Goal: Navigation & Orientation: Find specific page/section

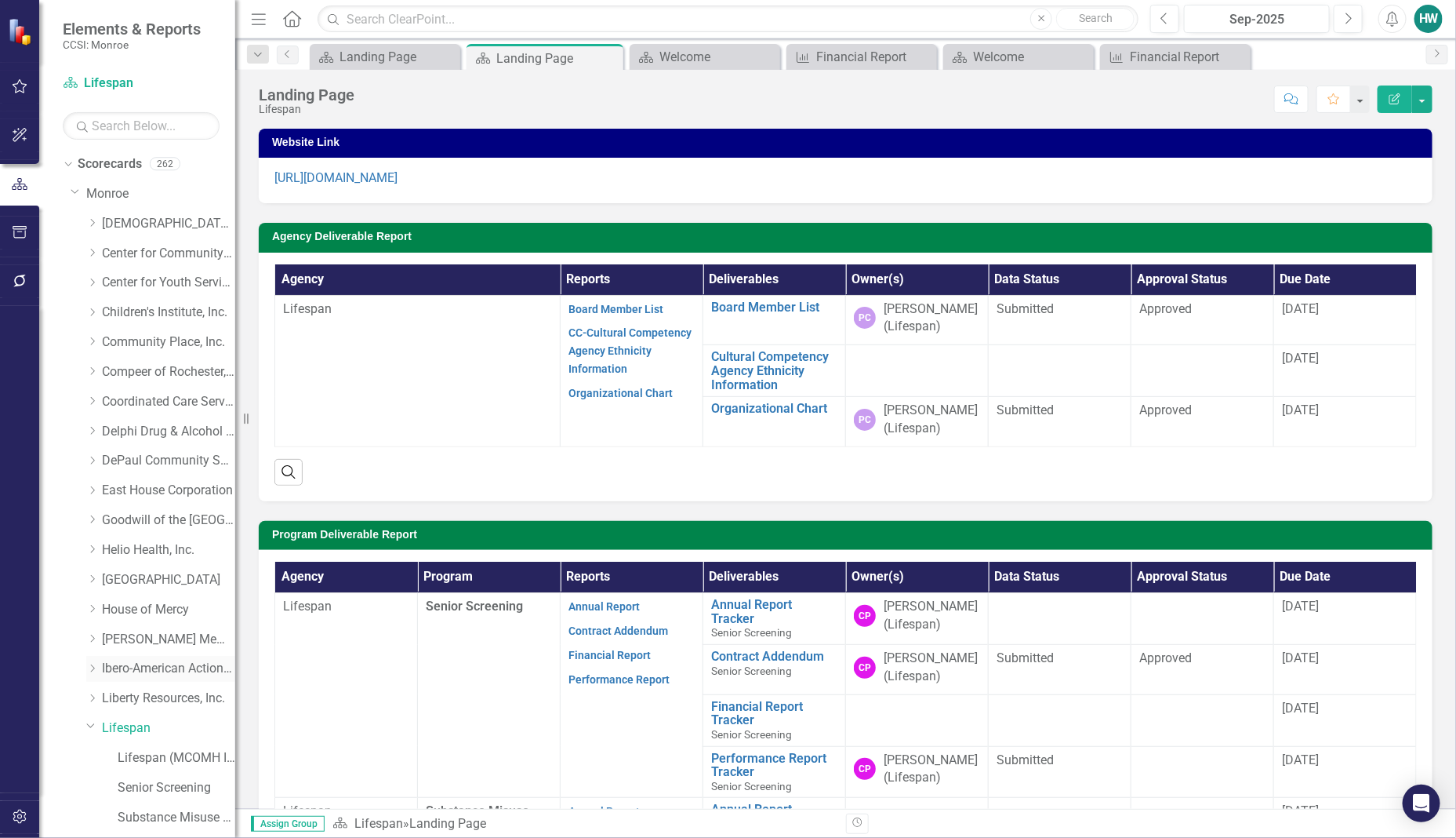
scroll to position [392, 0]
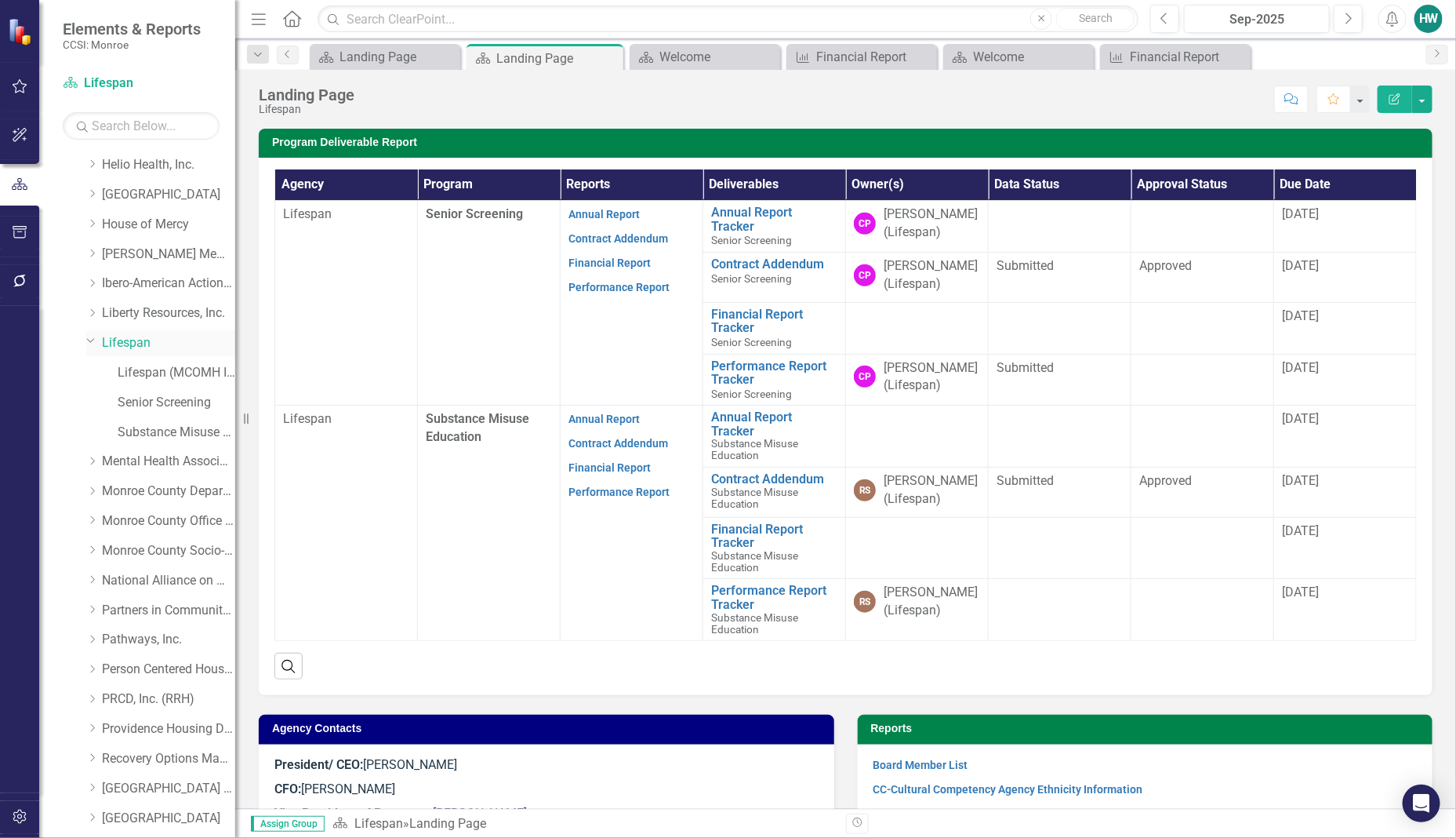
click at [88, 342] on icon at bounding box center [91, 341] width 8 height 4
click at [76, 193] on icon "Dropdown" at bounding box center [75, 191] width 10 height 12
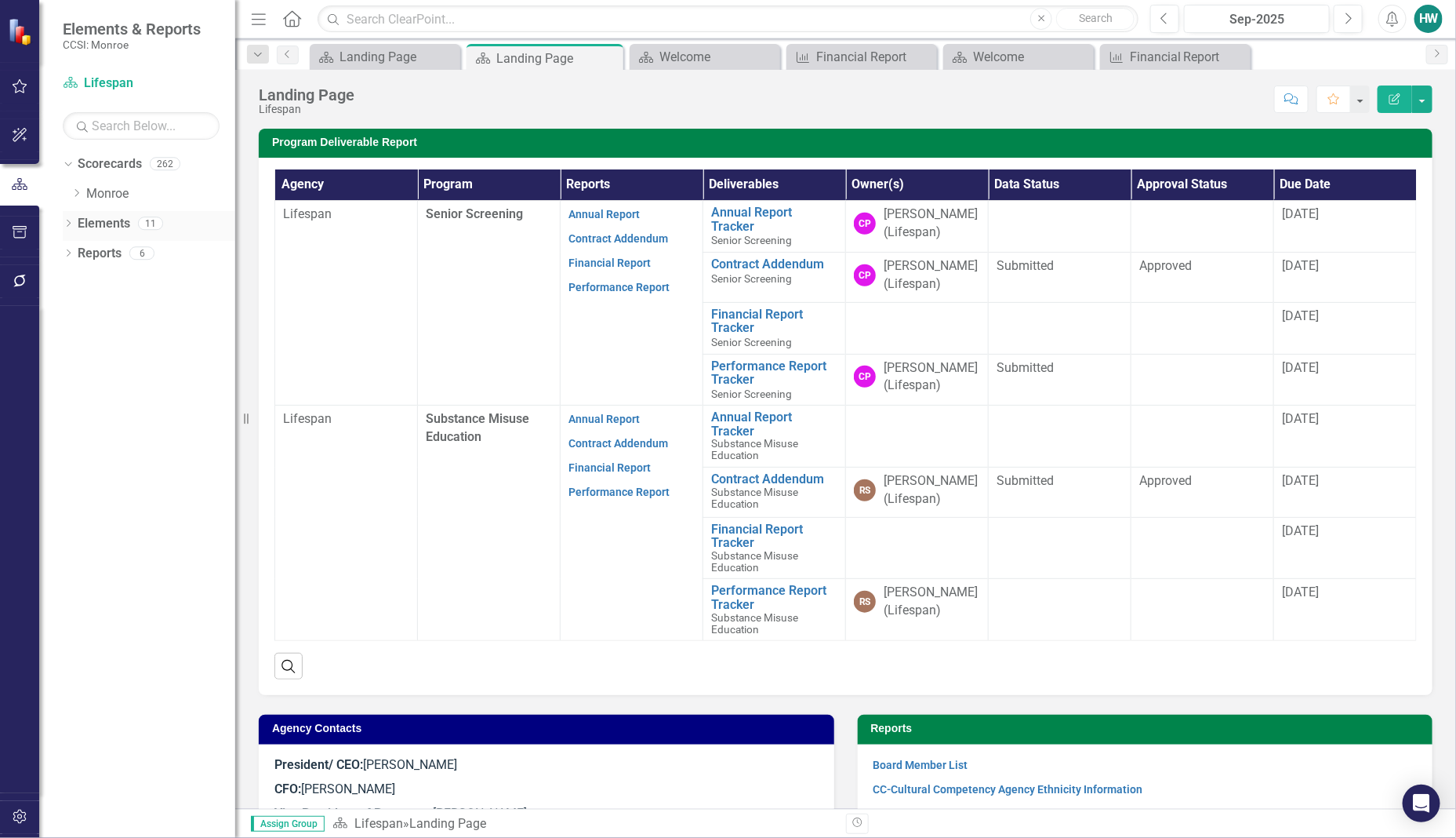
click at [68, 225] on icon "Dropdown" at bounding box center [68, 224] width 11 height 9
click at [73, 252] on icon "Dropdown" at bounding box center [75, 254] width 11 height 9
click at [69, 252] on div "Dropdown Deliverable Deliverables 3 Board Member List Cultural Competency Agenc…" at bounding box center [149, 312] width 172 height 142
click at [78, 251] on icon "Dropdown" at bounding box center [74, 252] width 9 height 11
click at [69, 224] on icon "Dropdown" at bounding box center [66, 222] width 9 height 11
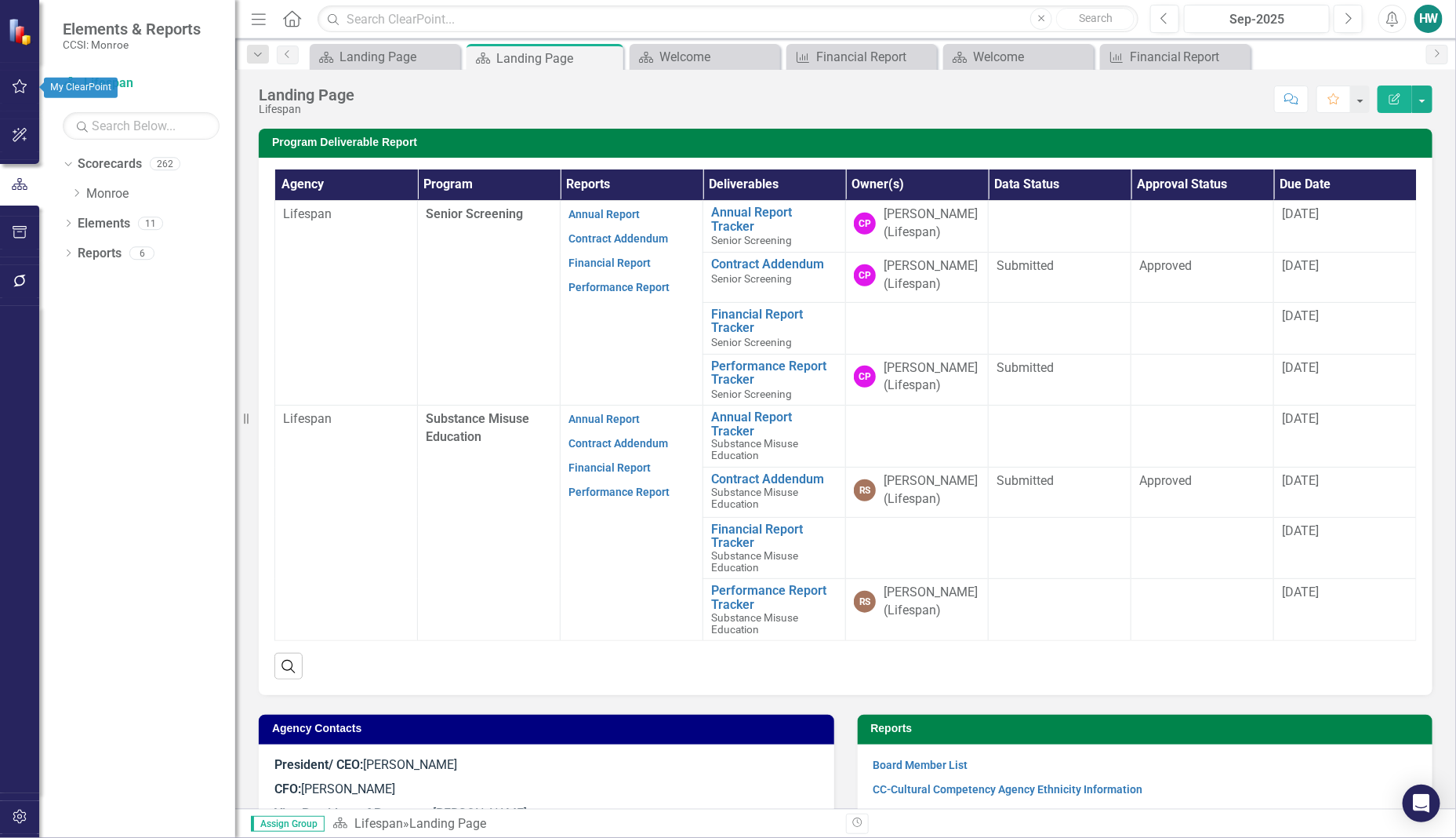
click at [19, 84] on icon "button" at bounding box center [19, 86] width 16 height 13
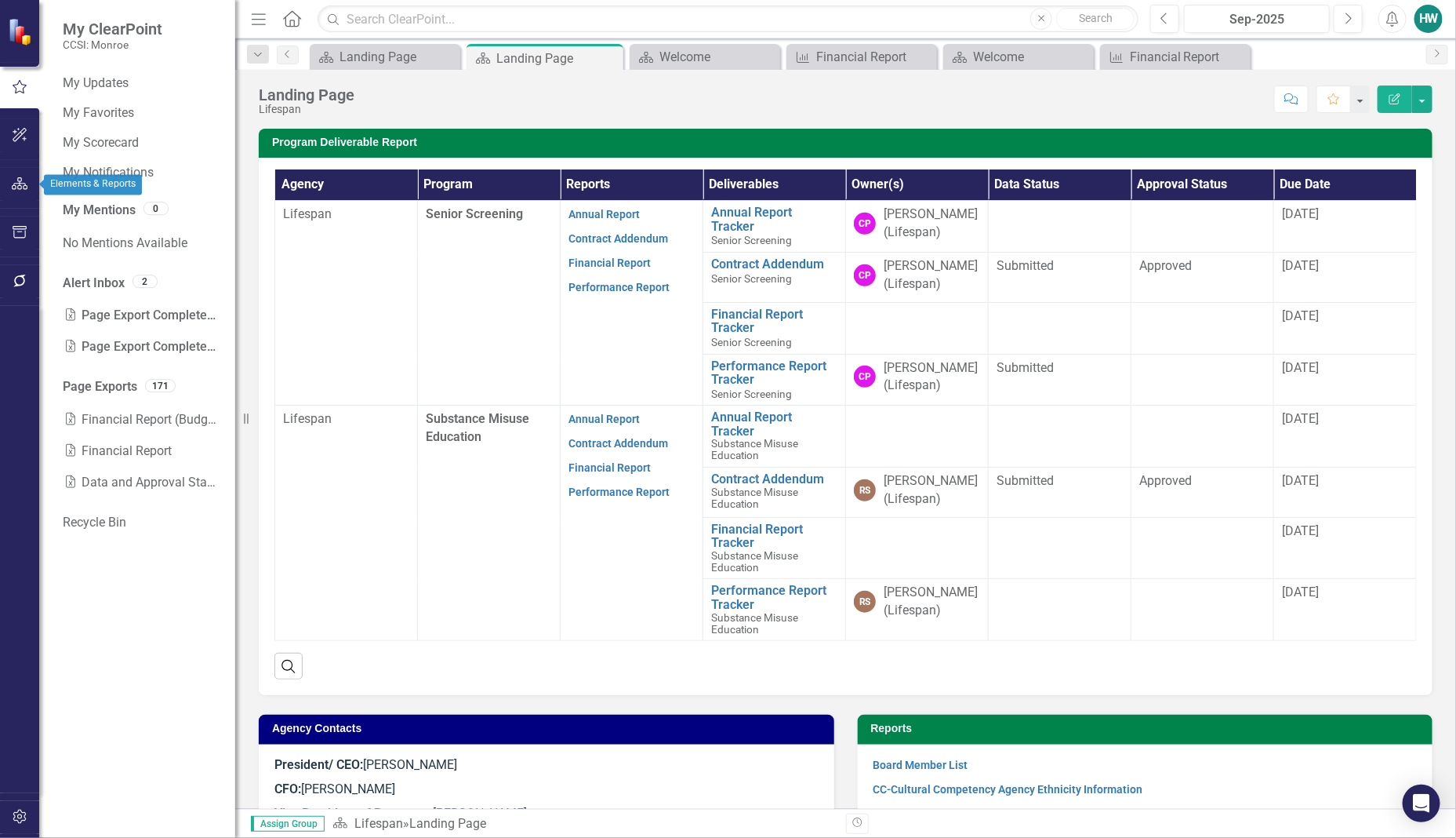
click at [19, 182] on icon "button" at bounding box center [19, 183] width 16 height 13
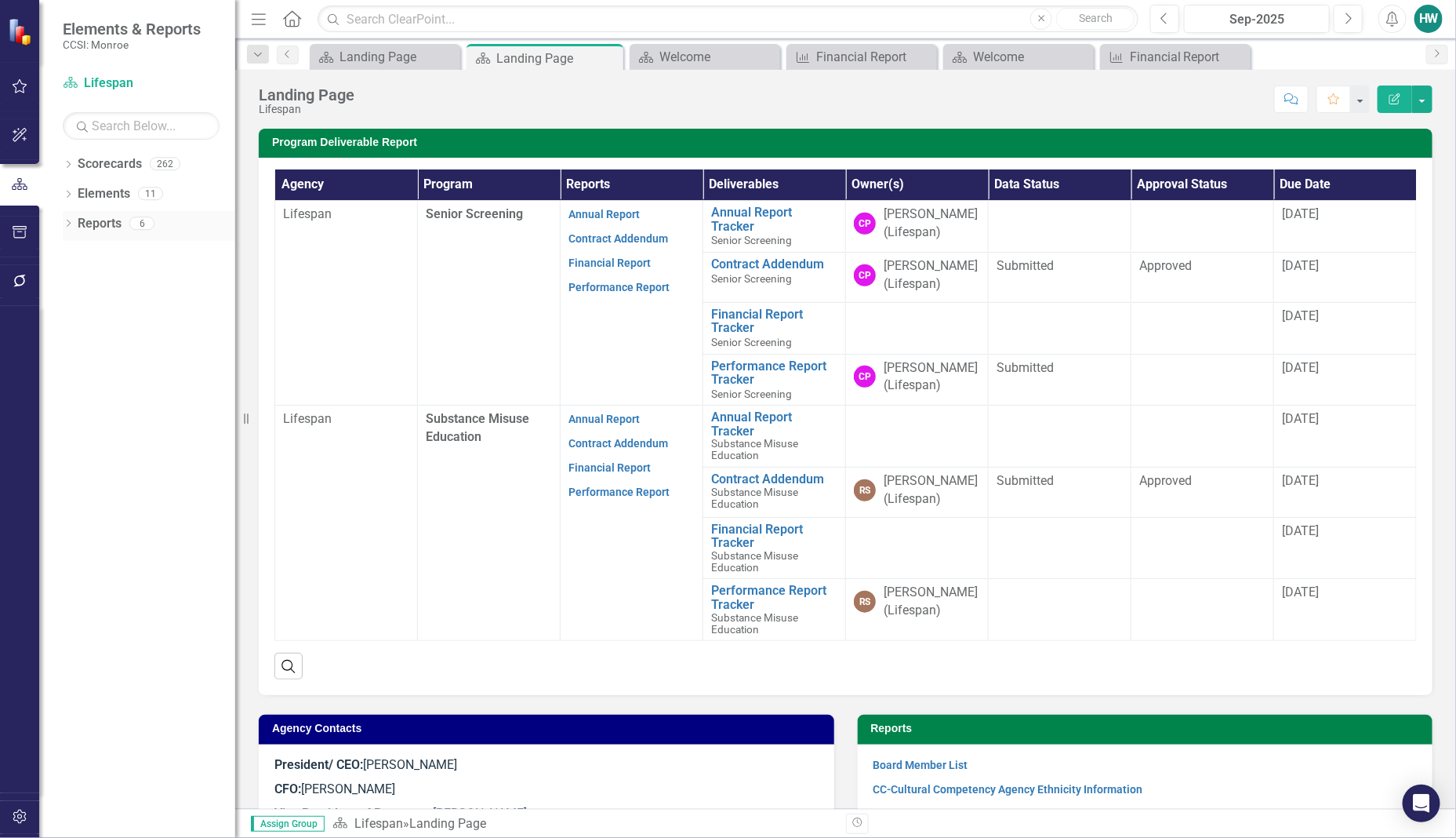
click at [72, 221] on icon "Dropdown" at bounding box center [68, 224] width 11 height 9
click at [75, 309] on icon "Dropdown" at bounding box center [74, 308] width 11 height 9
click at [143, 302] on div "Program Deliverables" at bounding box center [159, 307] width 152 height 15
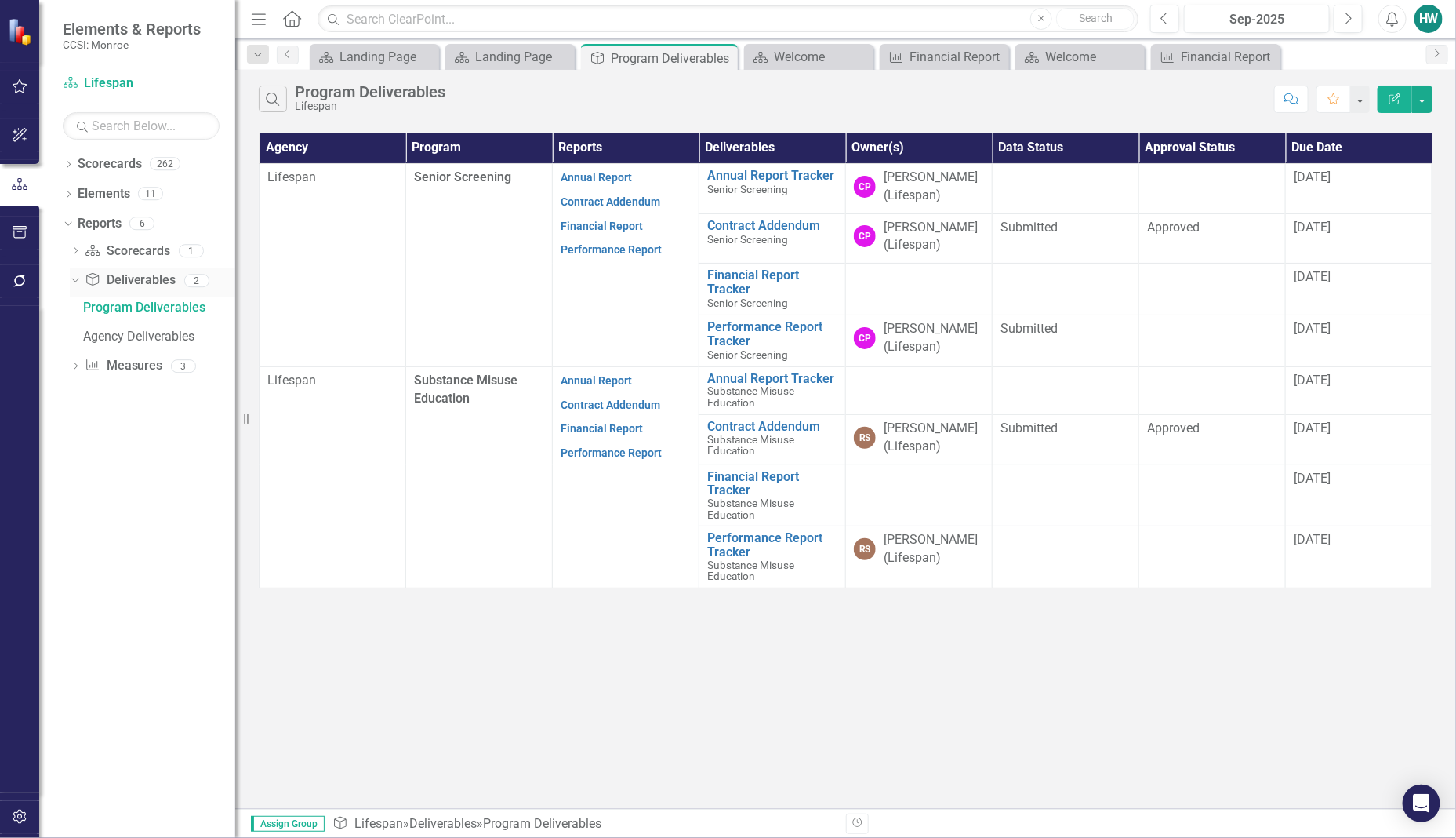
click at [74, 284] on icon "Dropdown" at bounding box center [73, 280] width 9 height 11
click at [73, 86] on icon at bounding box center [71, 81] width 15 height 11
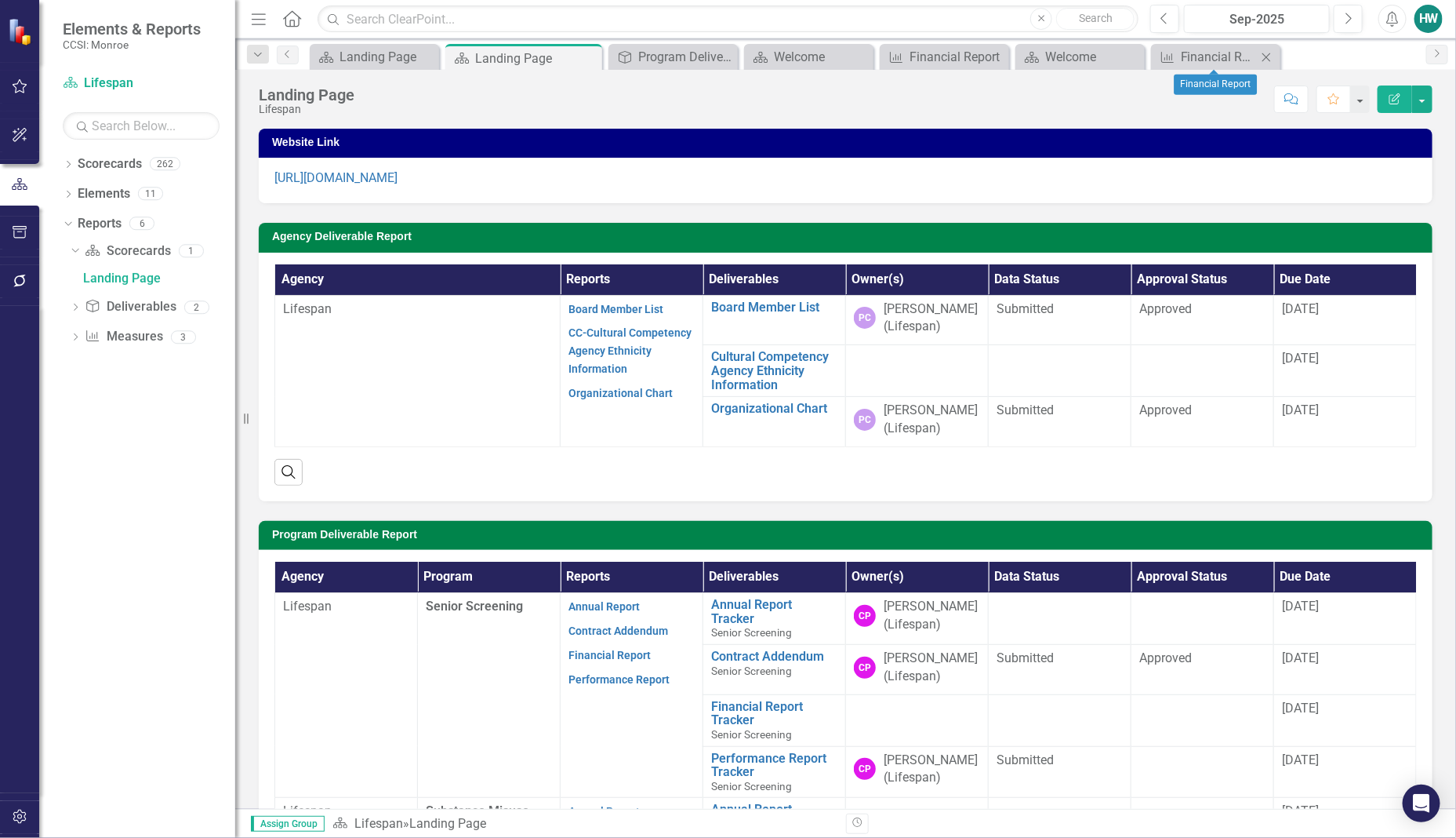
click at [1263, 56] on icon "Close" at bounding box center [1266, 57] width 15 height 13
click at [1233, 60] on icon "Close" at bounding box center [1236, 57] width 15 height 13
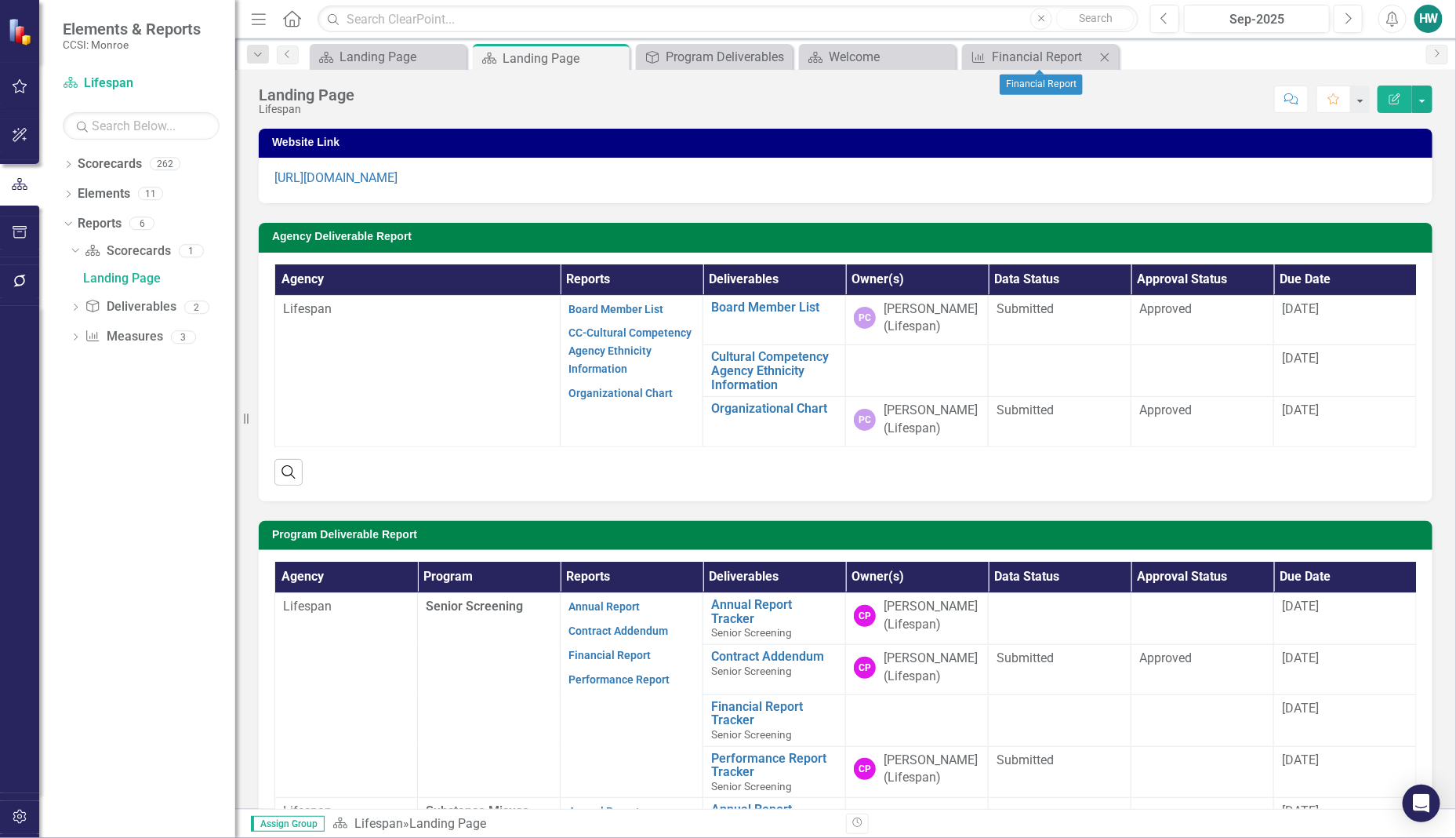
click at [1106, 53] on icon "Close" at bounding box center [1105, 57] width 15 height 13
click at [942, 55] on icon "Close" at bounding box center [941, 57] width 15 height 13
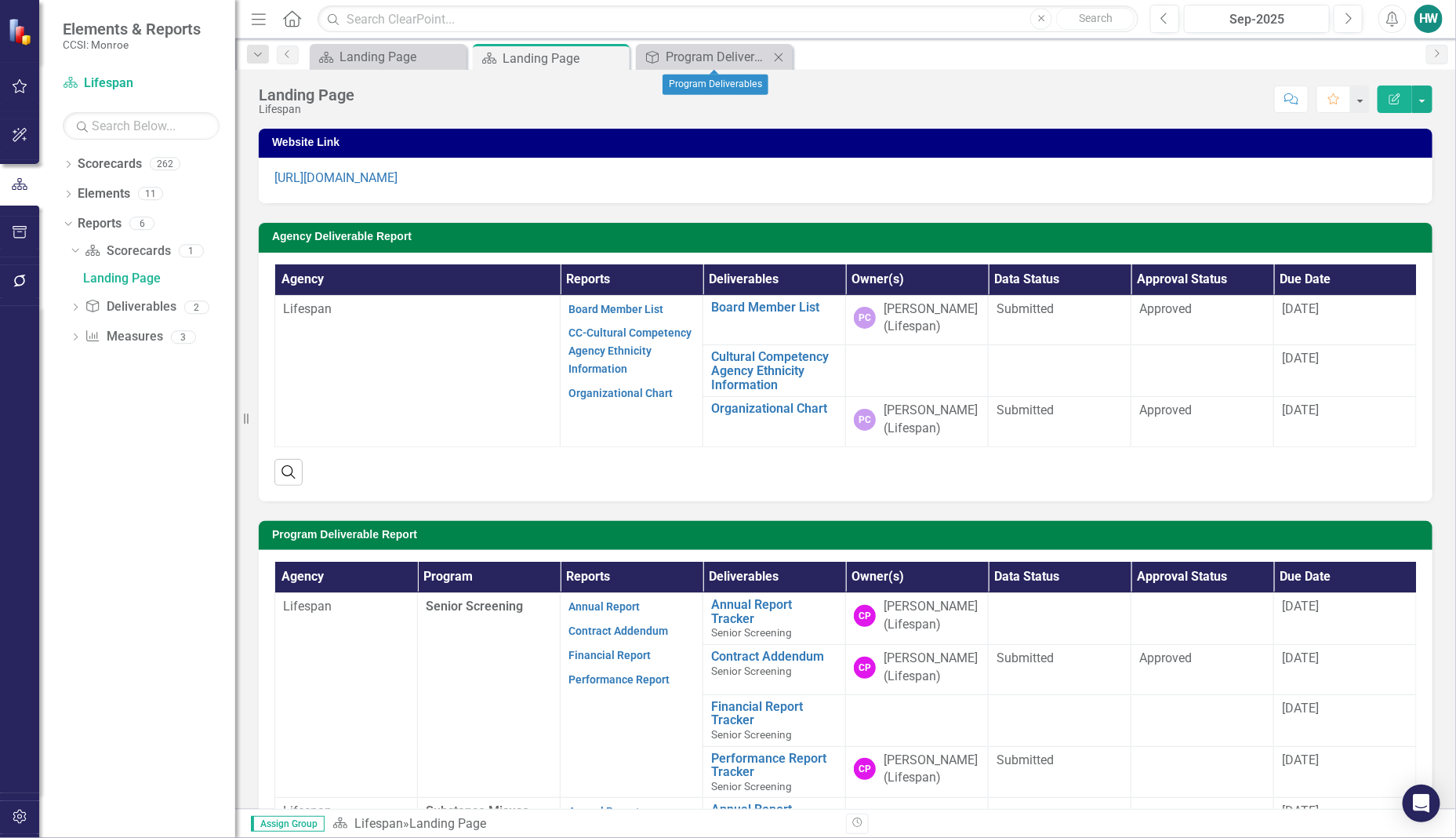
click at [778, 60] on icon "Close" at bounding box center [779, 57] width 15 height 13
click at [612, 56] on icon "Close" at bounding box center [614, 57] width 15 height 13
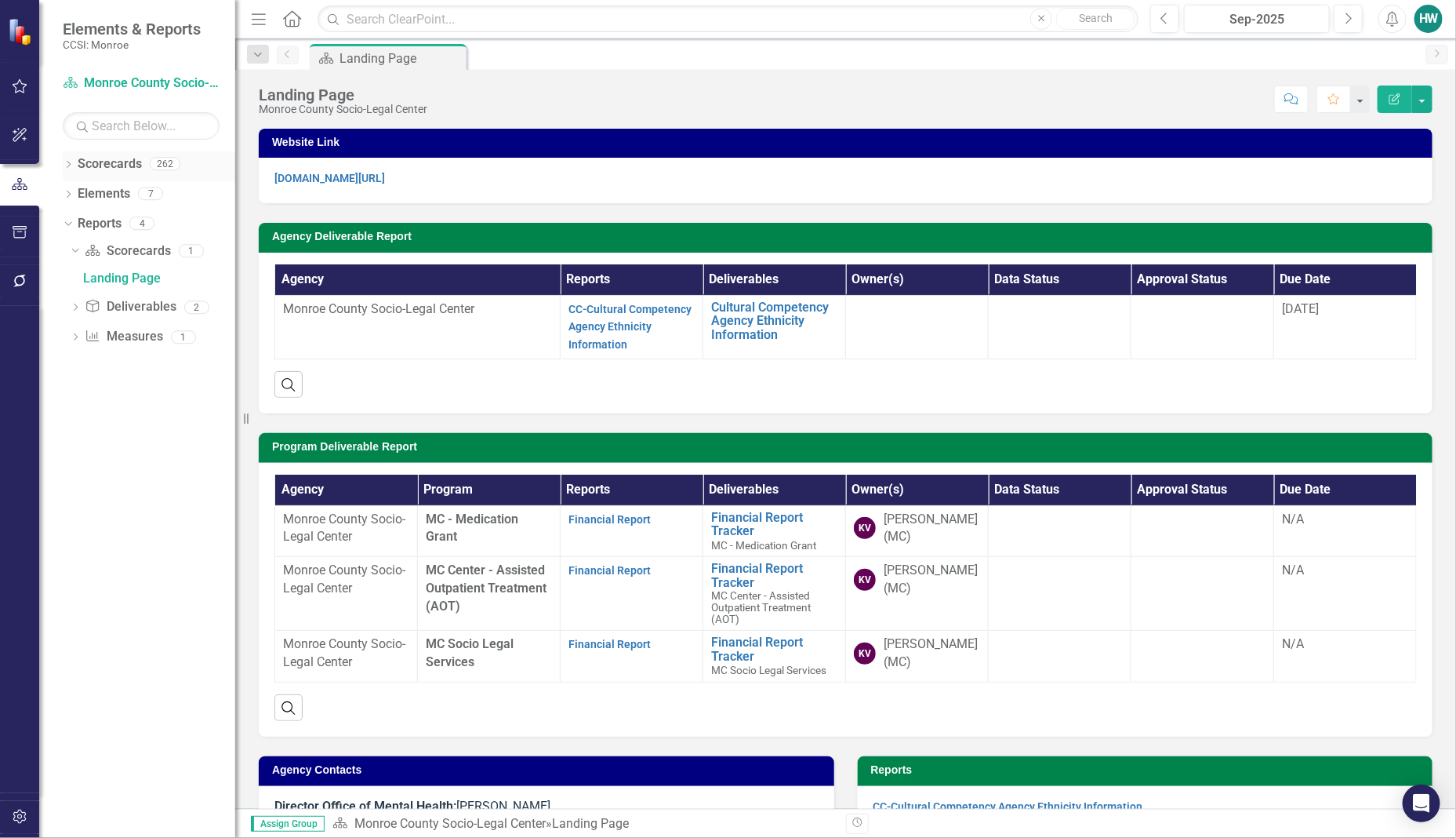
click at [67, 165] on icon "Dropdown" at bounding box center [68, 165] width 11 height 9
click at [80, 196] on icon "Dropdown" at bounding box center [76, 194] width 12 height 10
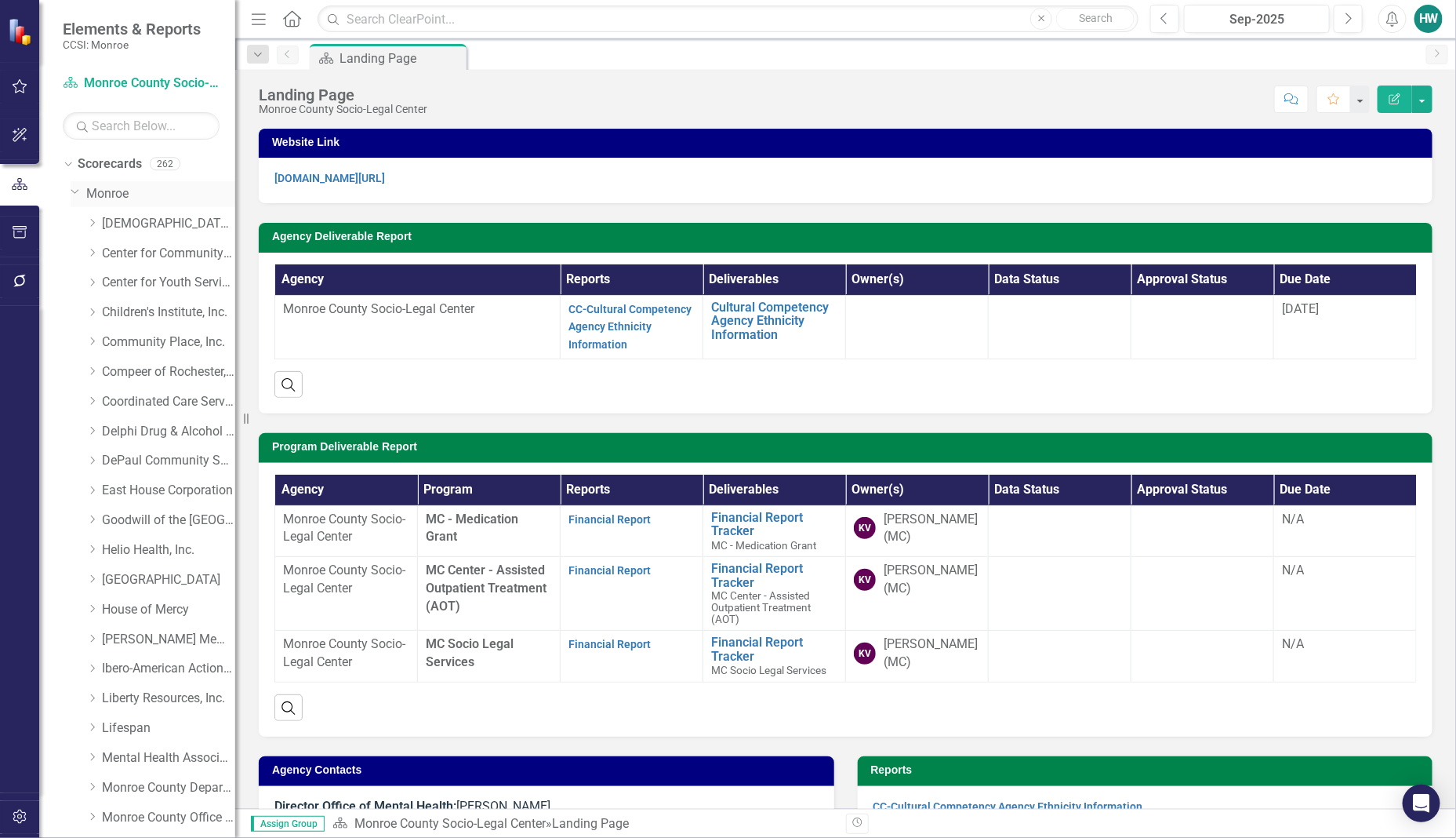
click at [73, 189] on icon "Dropdown" at bounding box center [75, 191] width 10 height 12
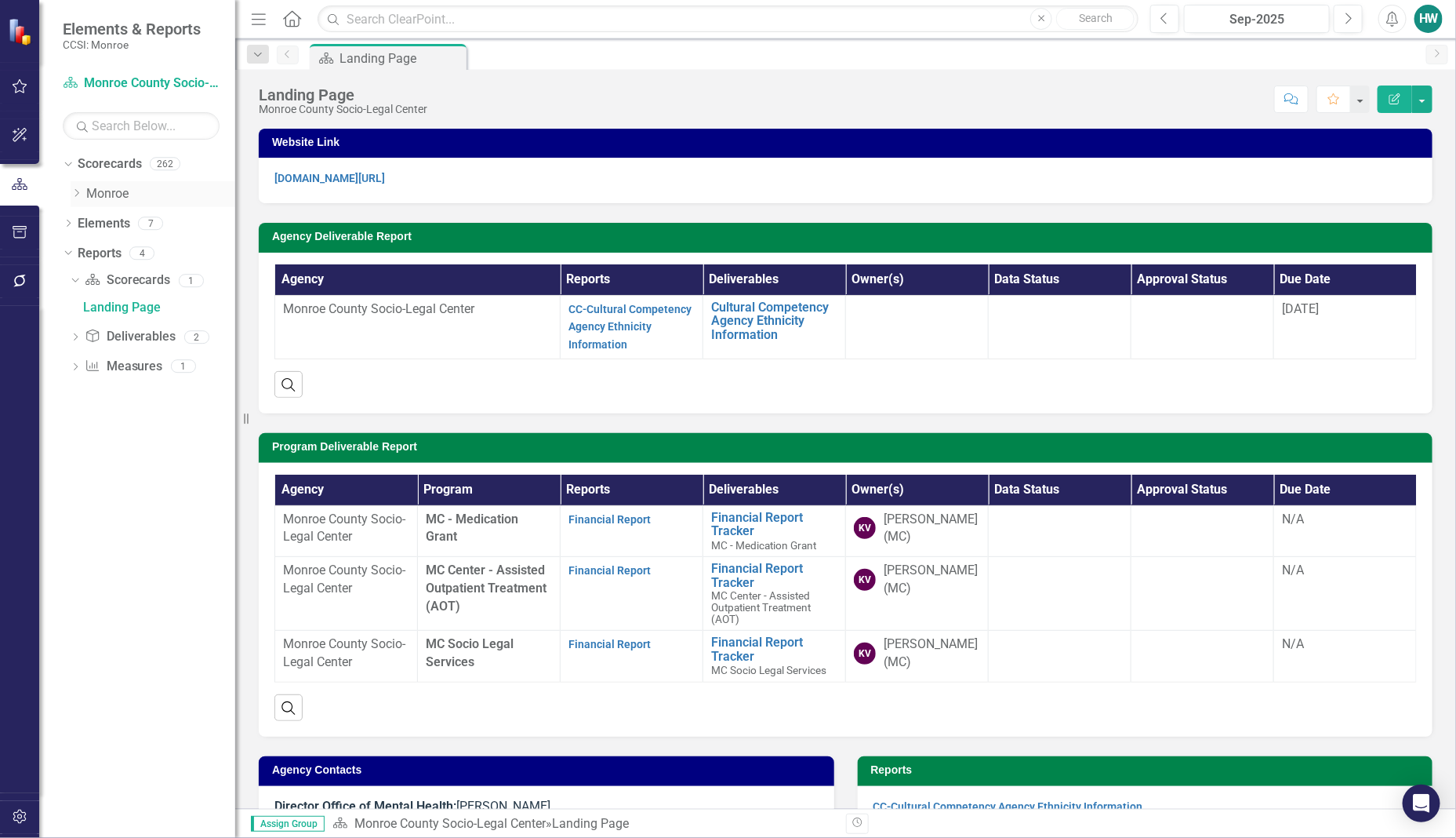
click at [76, 194] on icon "Dropdown" at bounding box center [76, 194] width 12 height 10
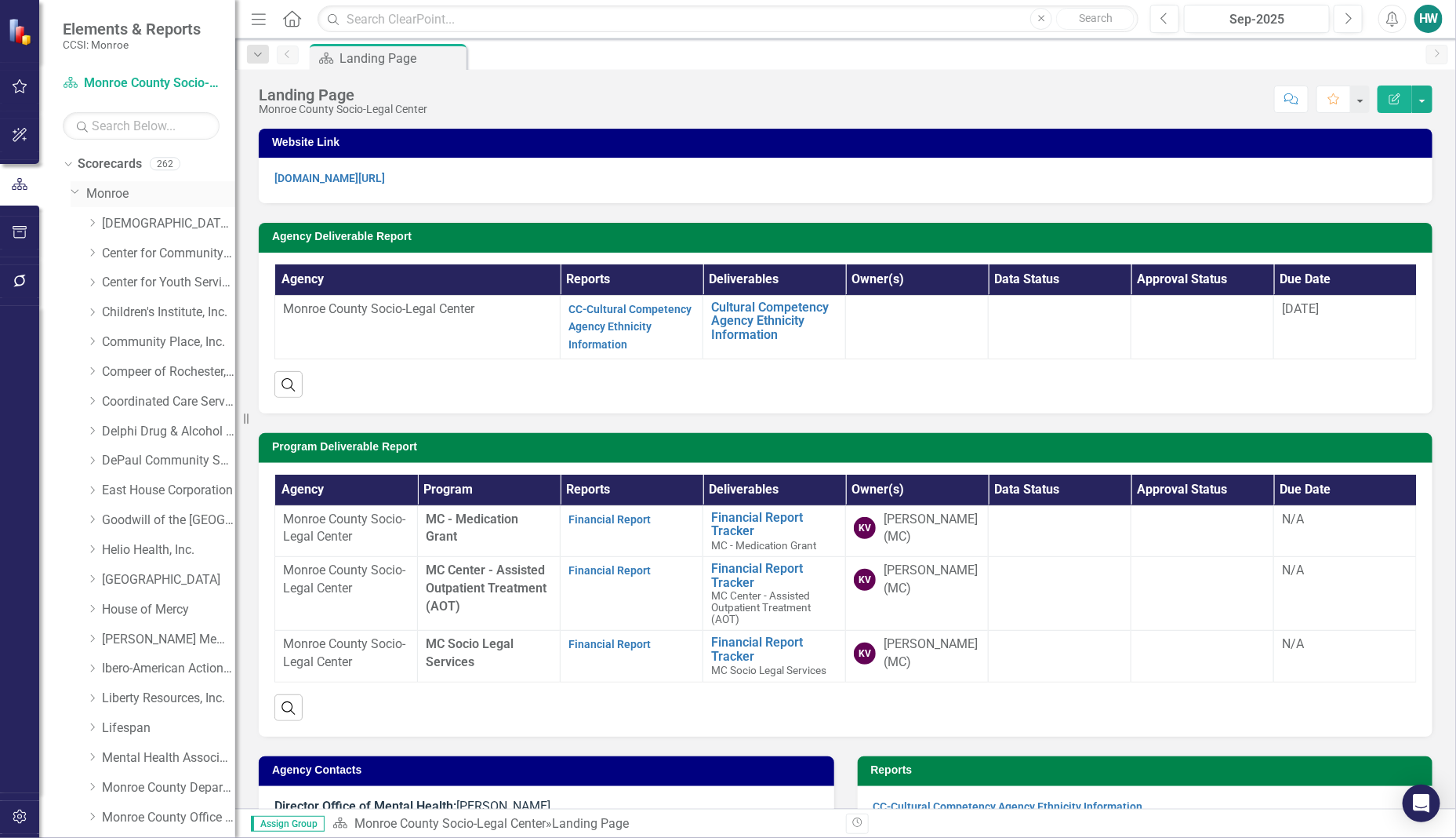
click at [112, 194] on link "Monroe" at bounding box center [161, 194] width 149 height 18
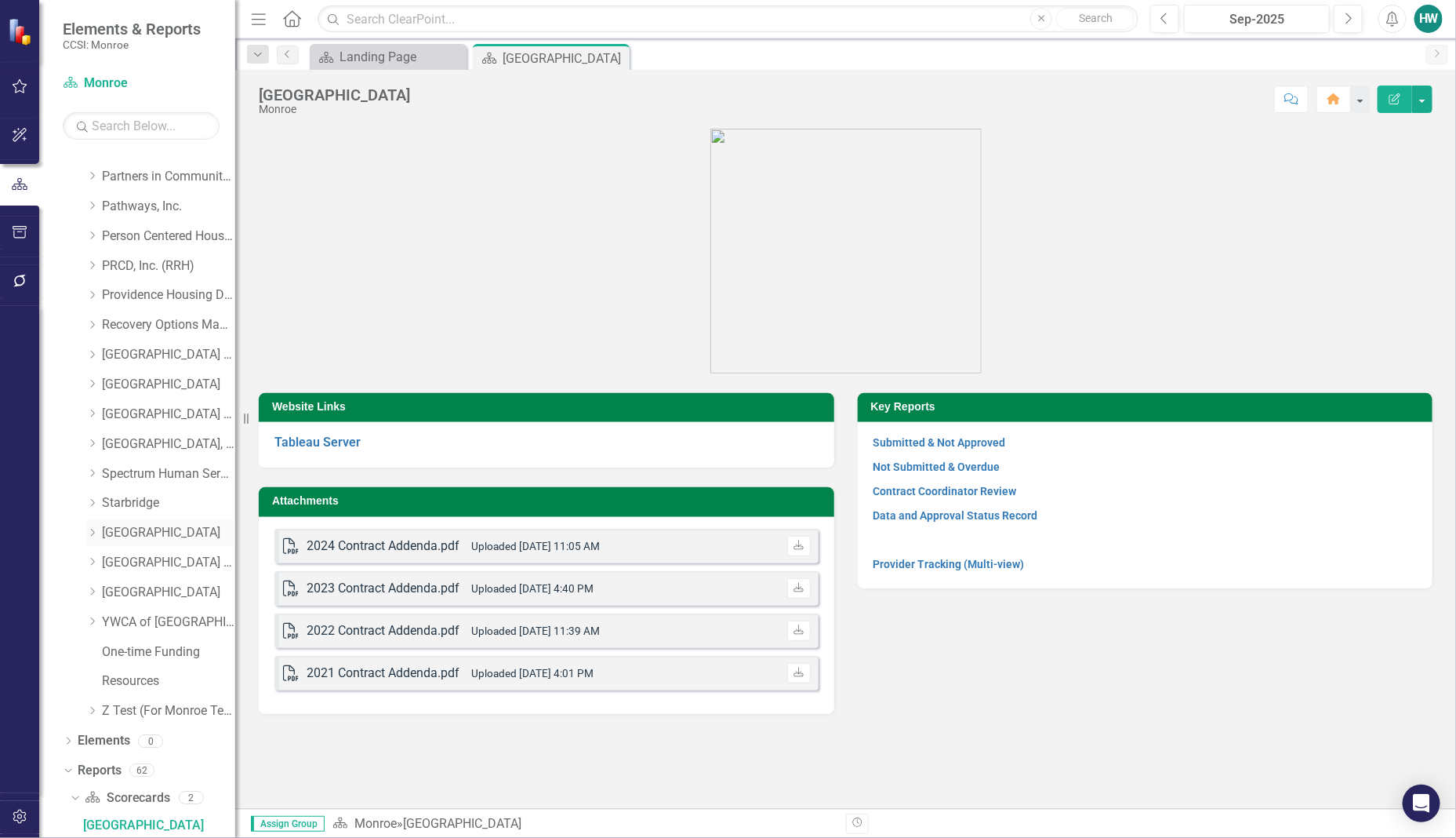
scroll to position [845, 0]
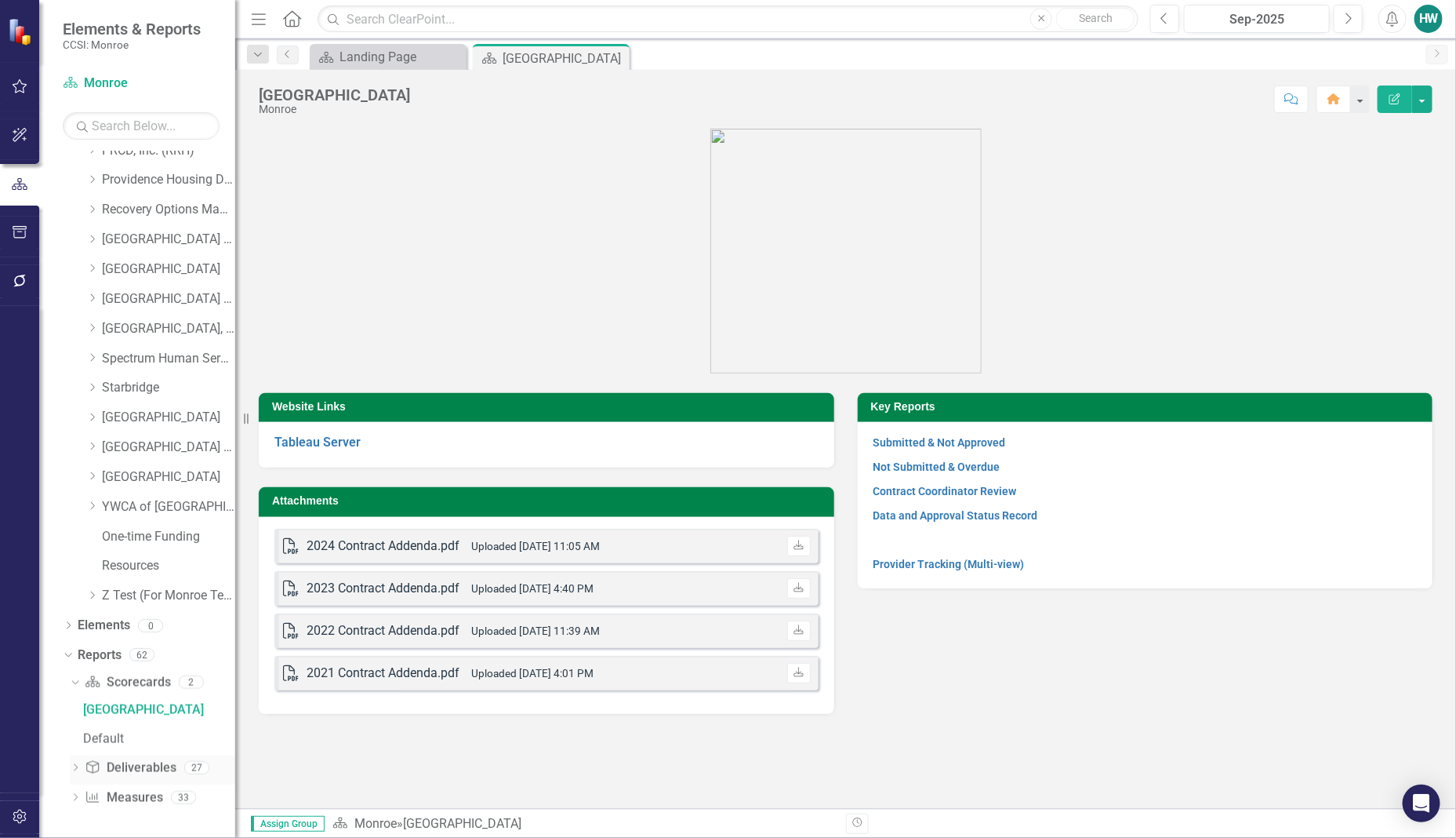
click at [71, 771] on icon "Dropdown" at bounding box center [74, 768] width 11 height 9
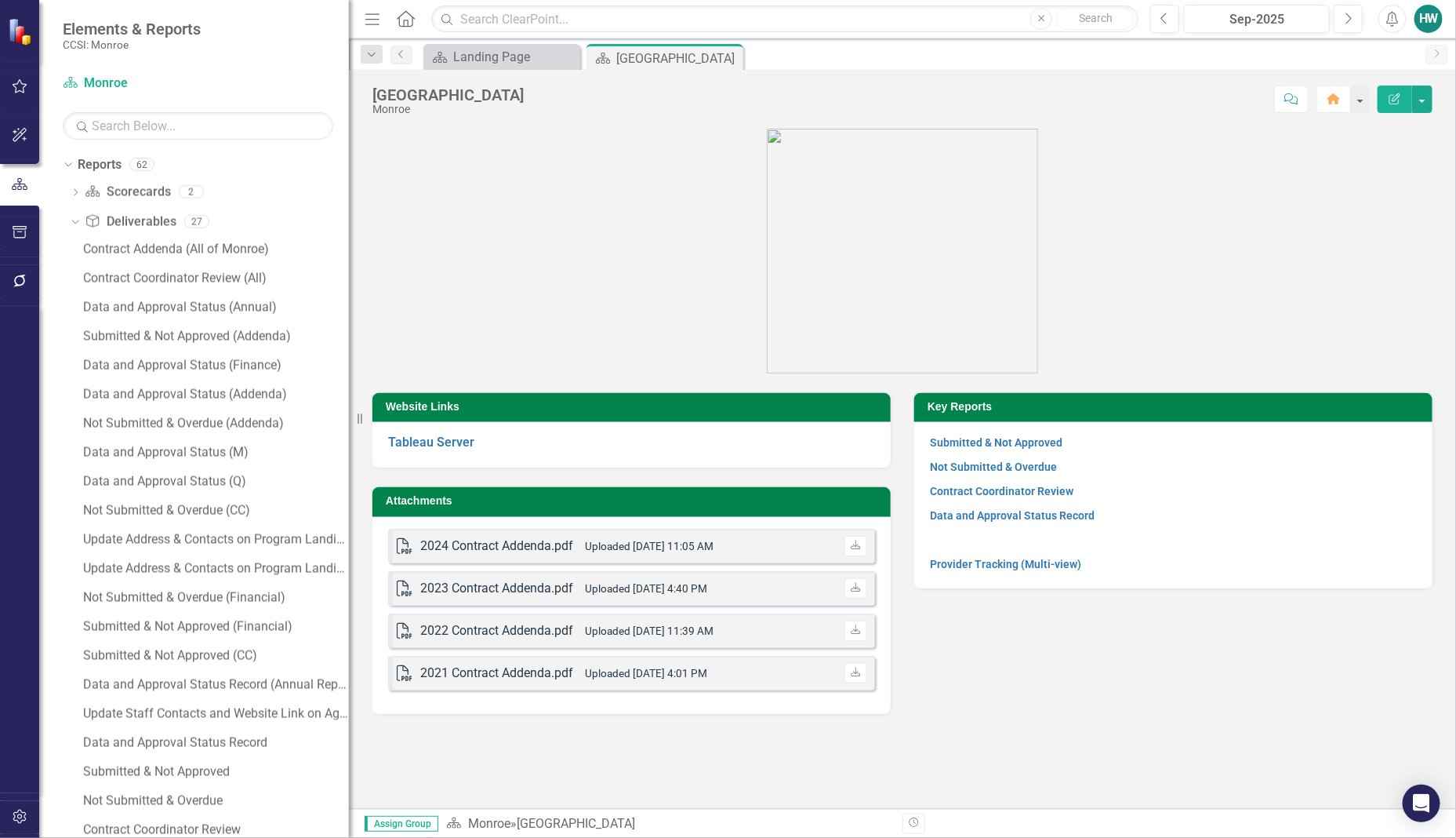
drag, startPoint x: 236, startPoint y: 412, endPoint x: 349, endPoint y: 407, distance: 113.1
click at [349, 407] on div "Resize" at bounding box center [355, 419] width 13 height 838
click at [222, 627] on div "Submitted & Not Approved (Financial)" at bounding box center [216, 626] width 266 height 15
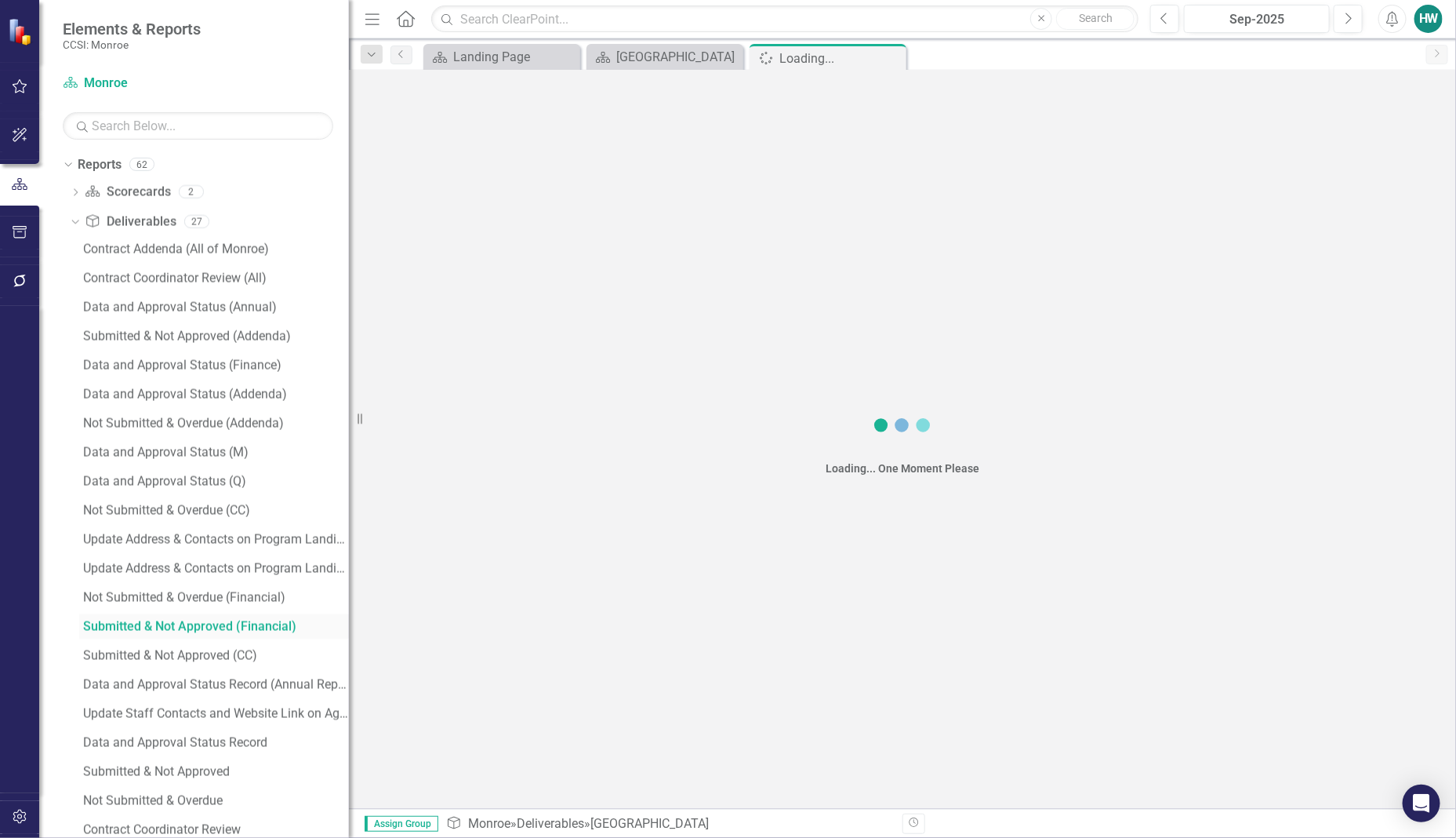
scroll to position [1136, 0]
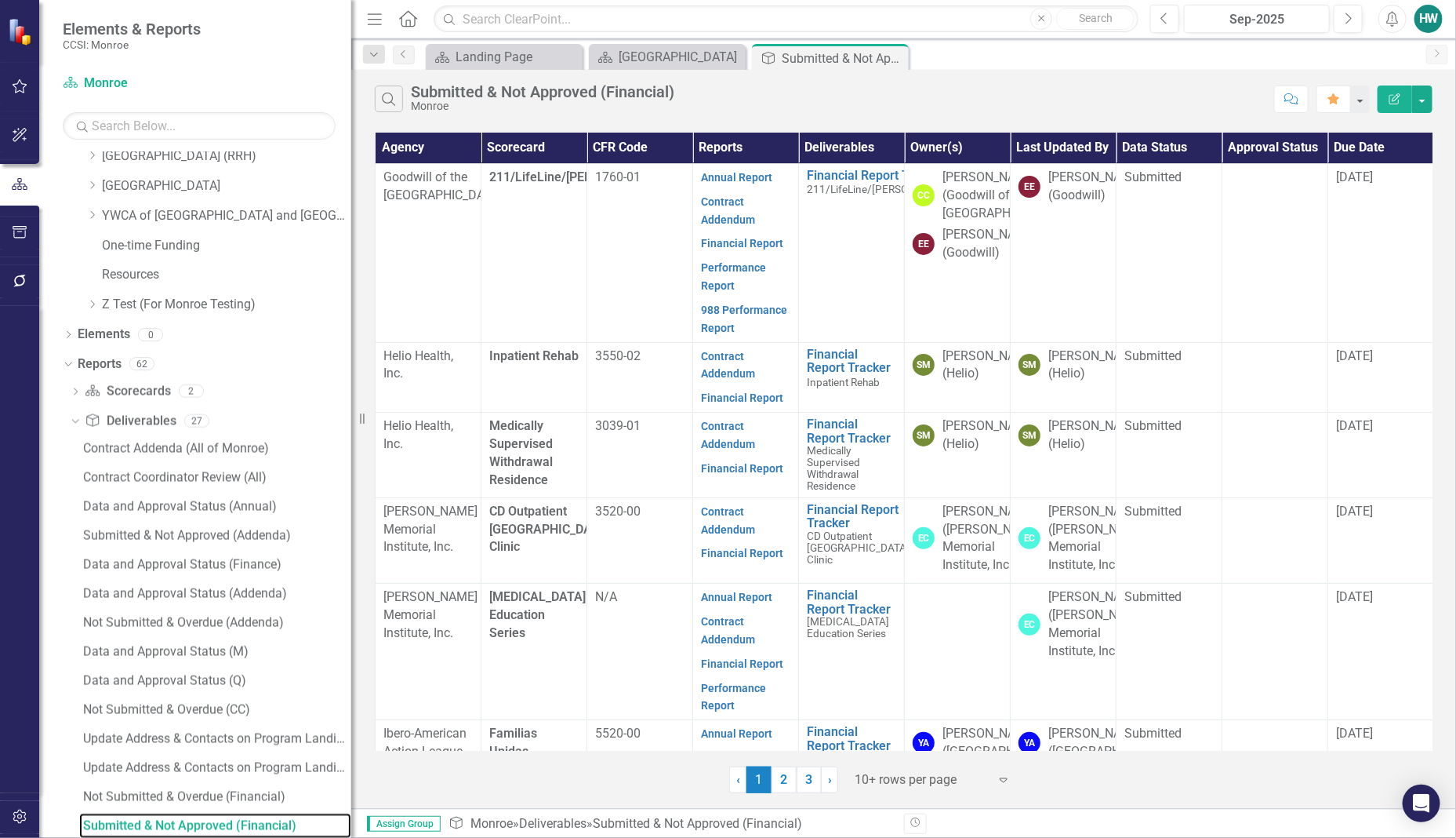
drag, startPoint x: 354, startPoint y: 425, endPoint x: 334, endPoint y: 421, distance: 20.4
click at [351, 422] on div "Resize" at bounding box center [357, 419] width 13 height 838
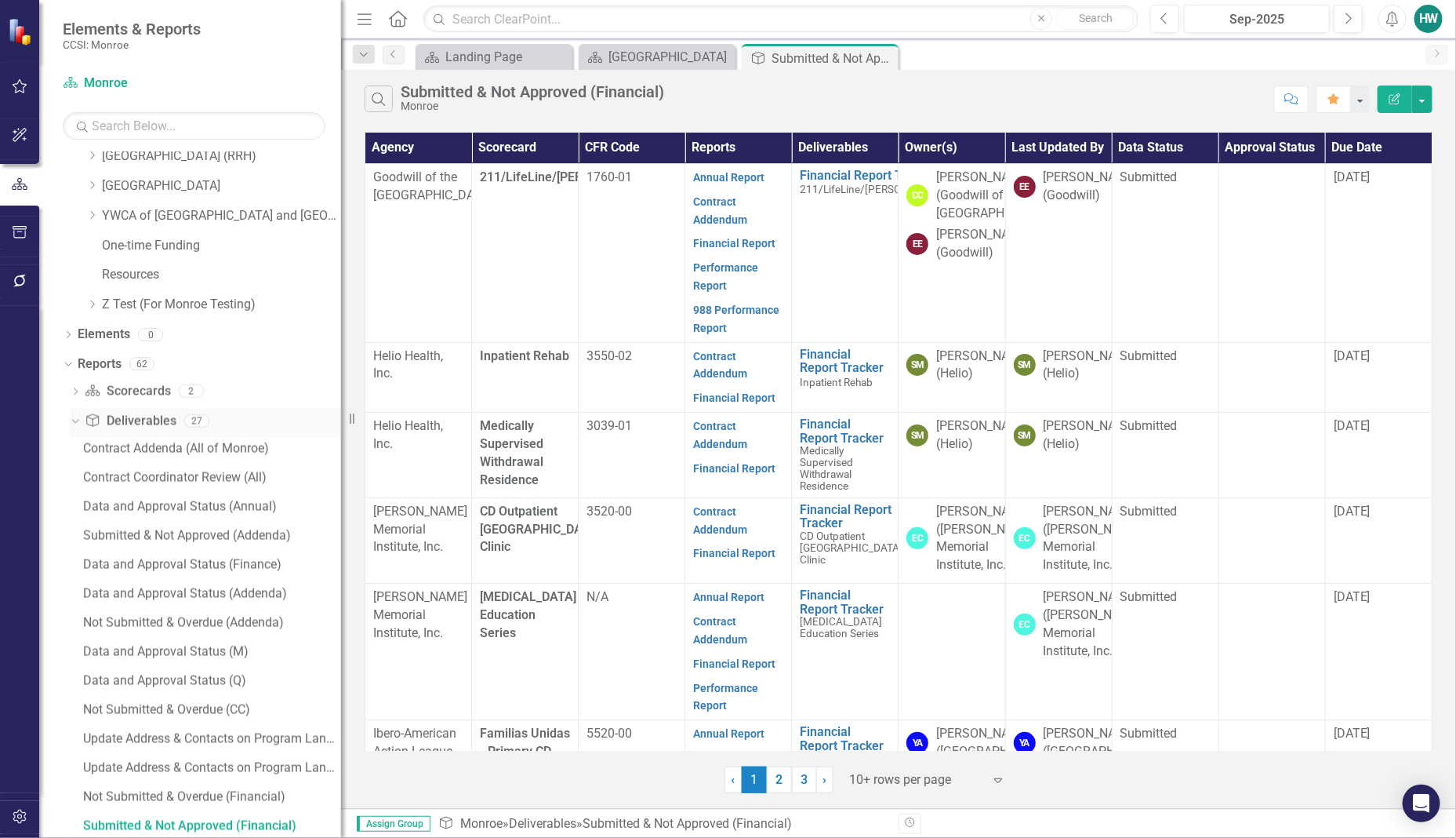
click at [296, 421] on div "Deliverable Deliverables 27" at bounding box center [213, 423] width 256 height 30
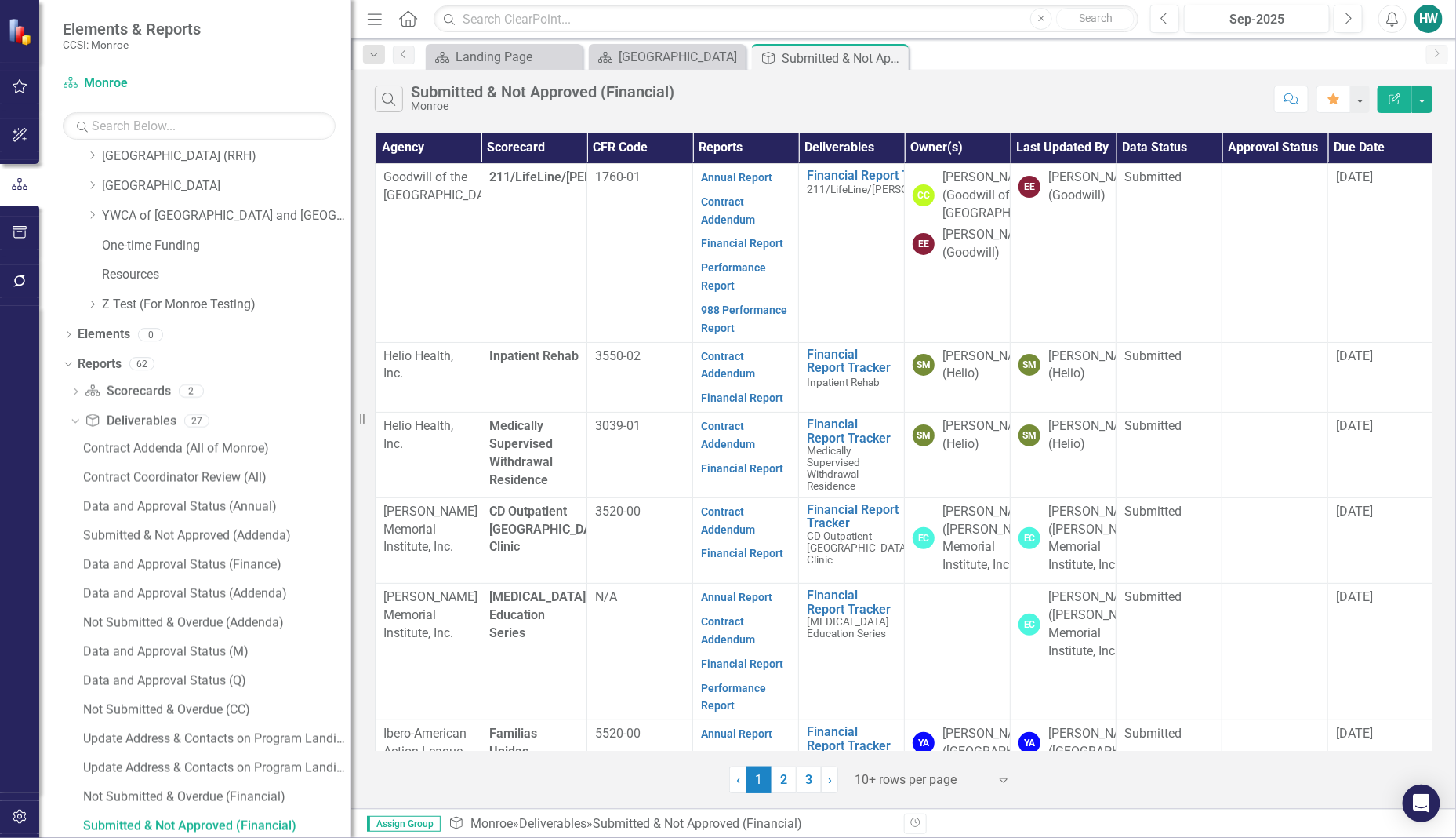
drag, startPoint x: 351, startPoint y: 412, endPoint x: 342, endPoint y: 412, distance: 9.0
click at [351, 412] on div "Resize" at bounding box center [357, 419] width 13 height 838
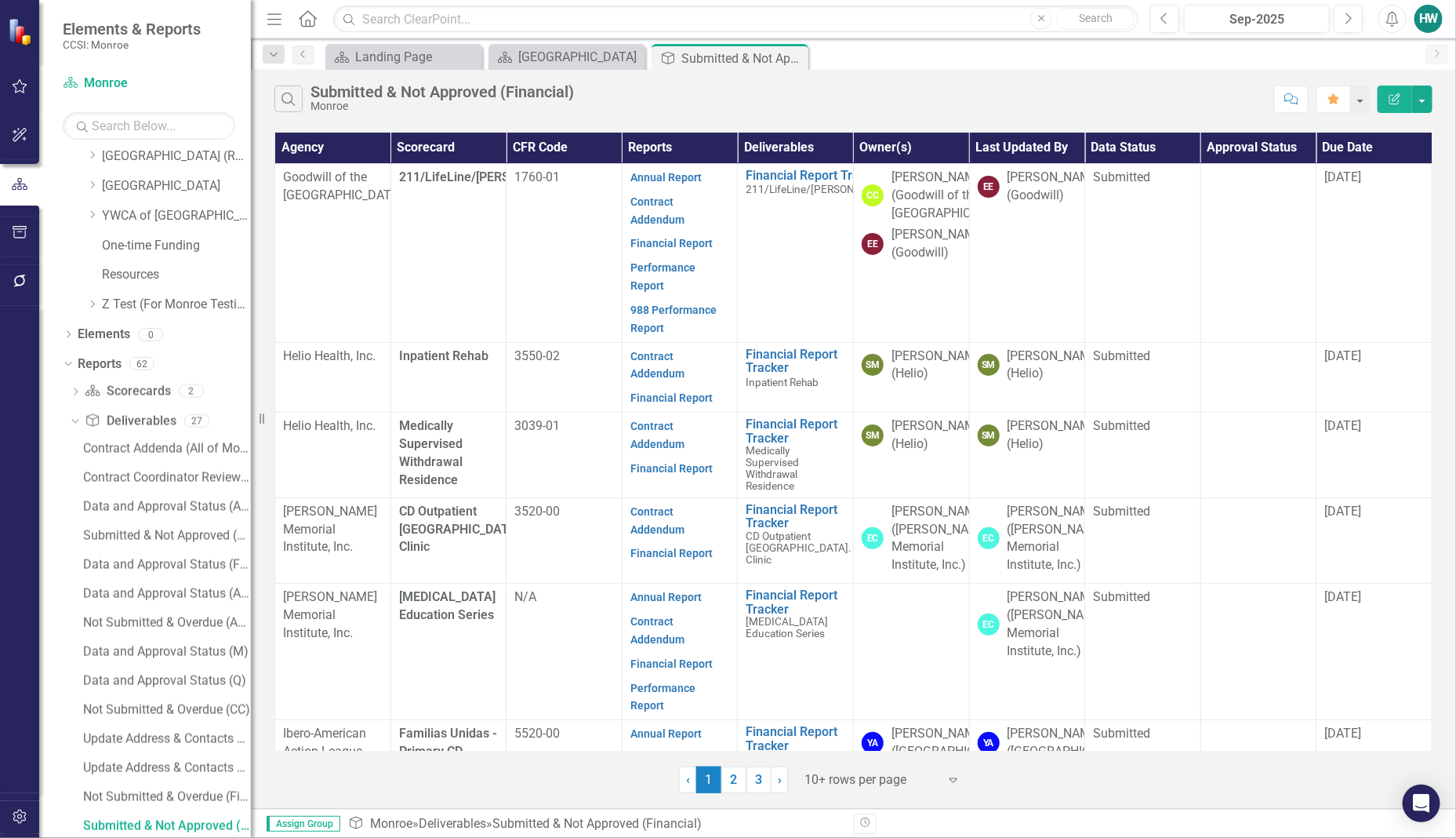
drag, startPoint x: 349, startPoint y: 424, endPoint x: 245, endPoint y: 422, distance: 104.0
click at [251, 422] on div "Resize" at bounding box center [256, 419] width 13 height 838
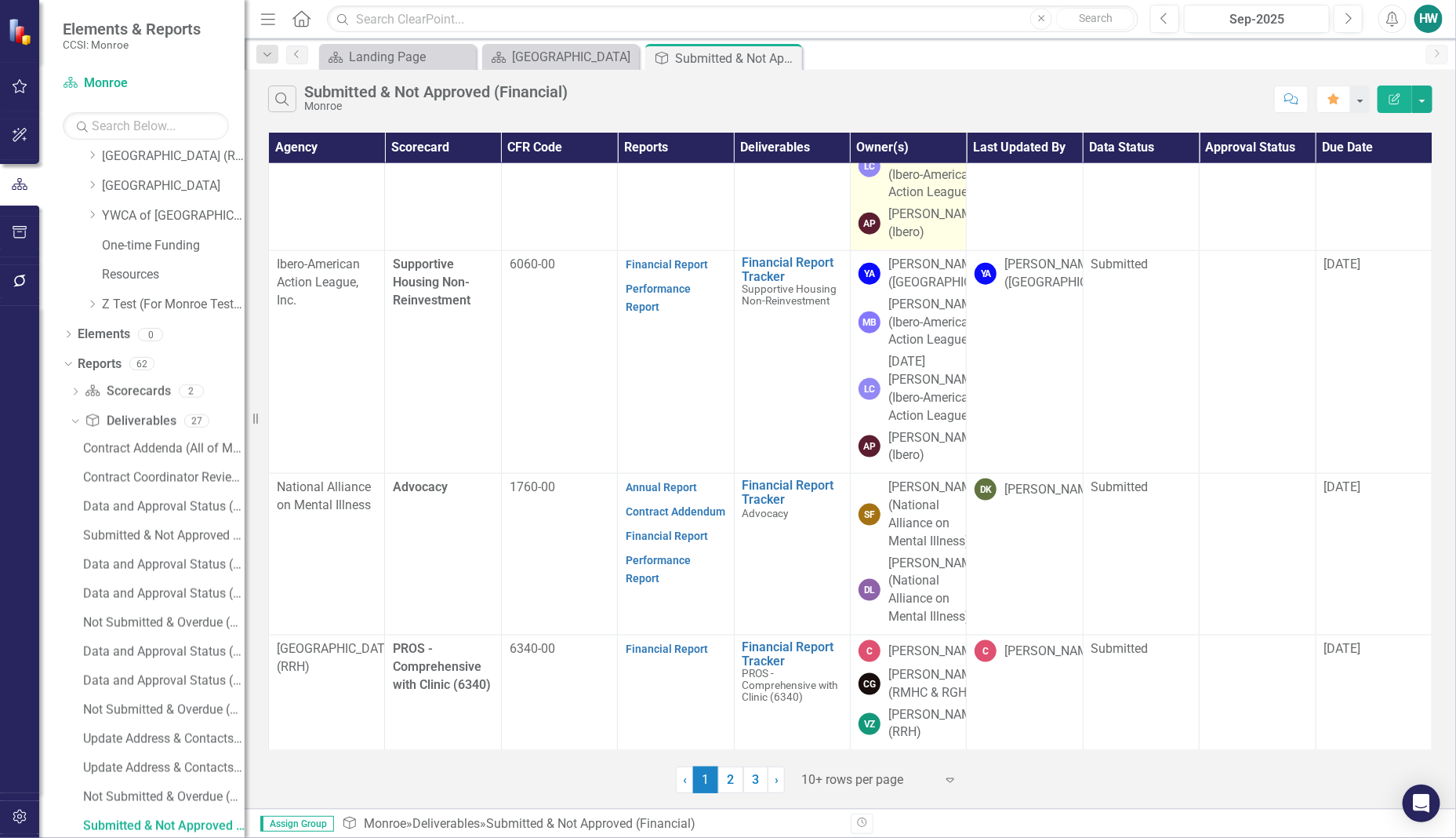
scroll to position [1549, 0]
click at [733, 780] on link "2" at bounding box center [730, 780] width 25 height 27
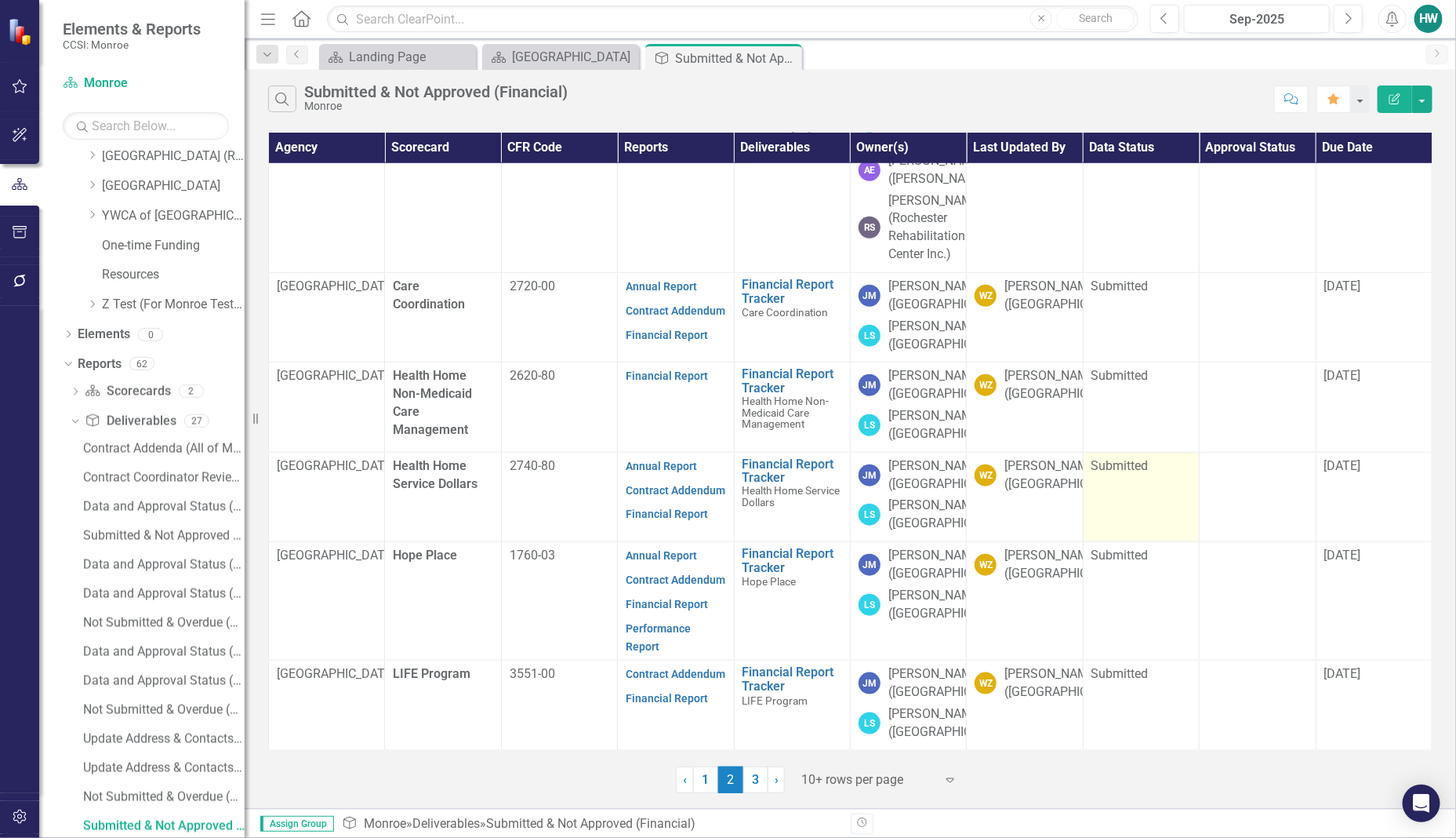
scroll to position [1280, 0]
click at [750, 784] on link "3" at bounding box center [756, 780] width 25 height 27
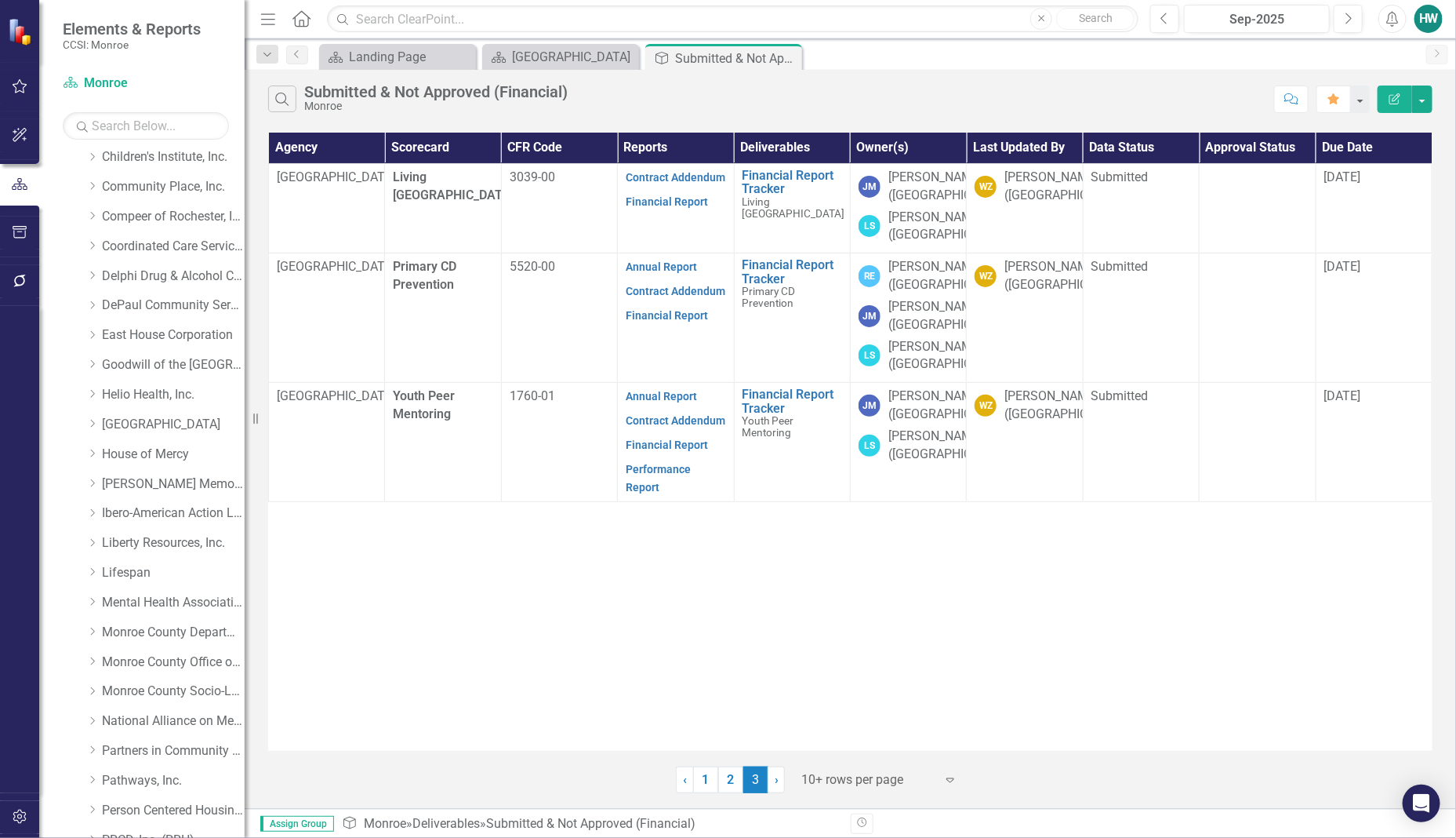
scroll to position [0, 0]
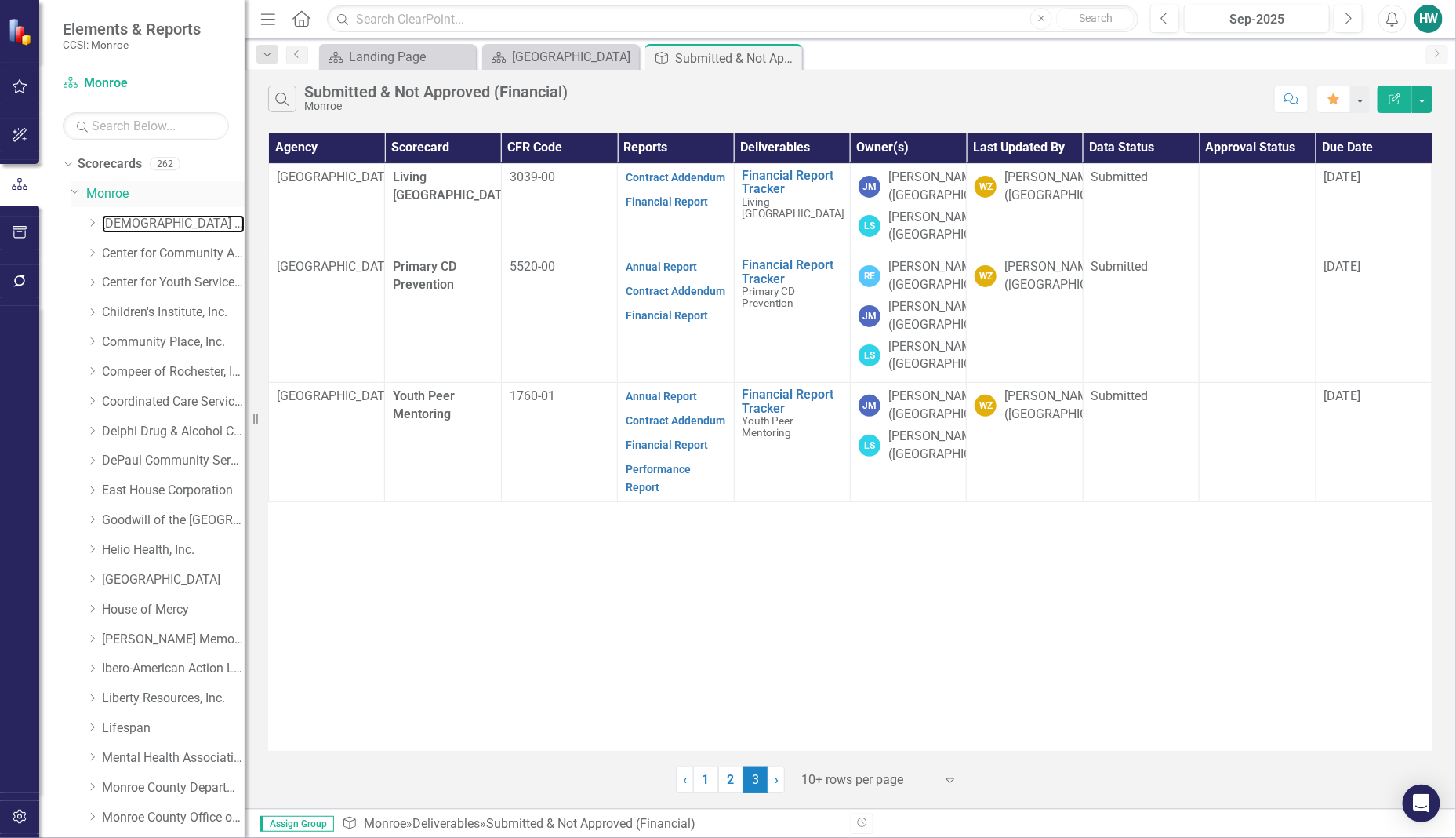
drag, startPoint x: 120, startPoint y: 218, endPoint x: 138, endPoint y: 200, distance: 25.5
click at [120, 218] on link "[DEMOGRAPHIC_DATA] Charities Family & Community Services" at bounding box center [173, 224] width 143 height 18
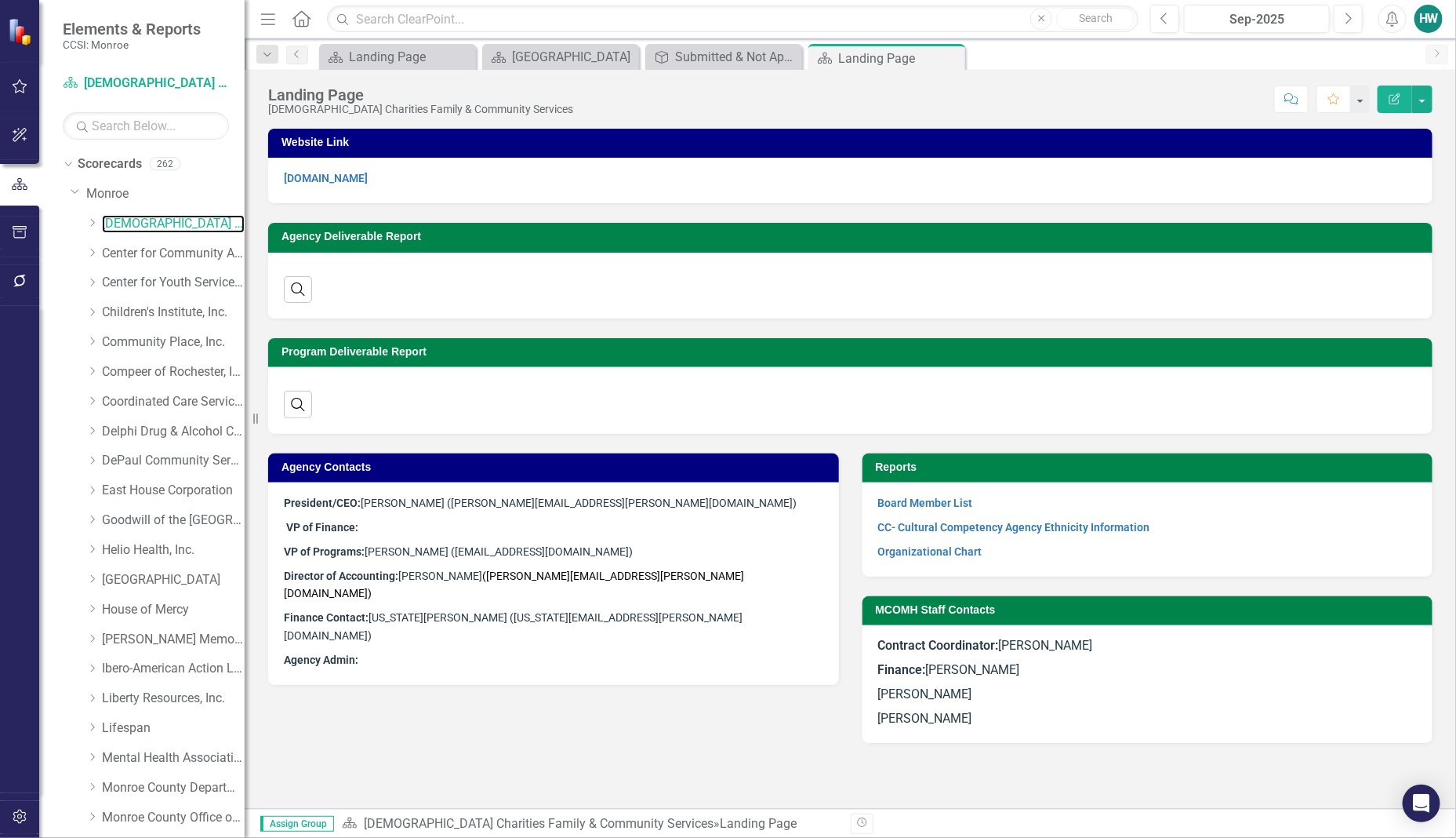
scroll to position [730, 0]
